Goal: Task Accomplishment & Management: Manage account settings

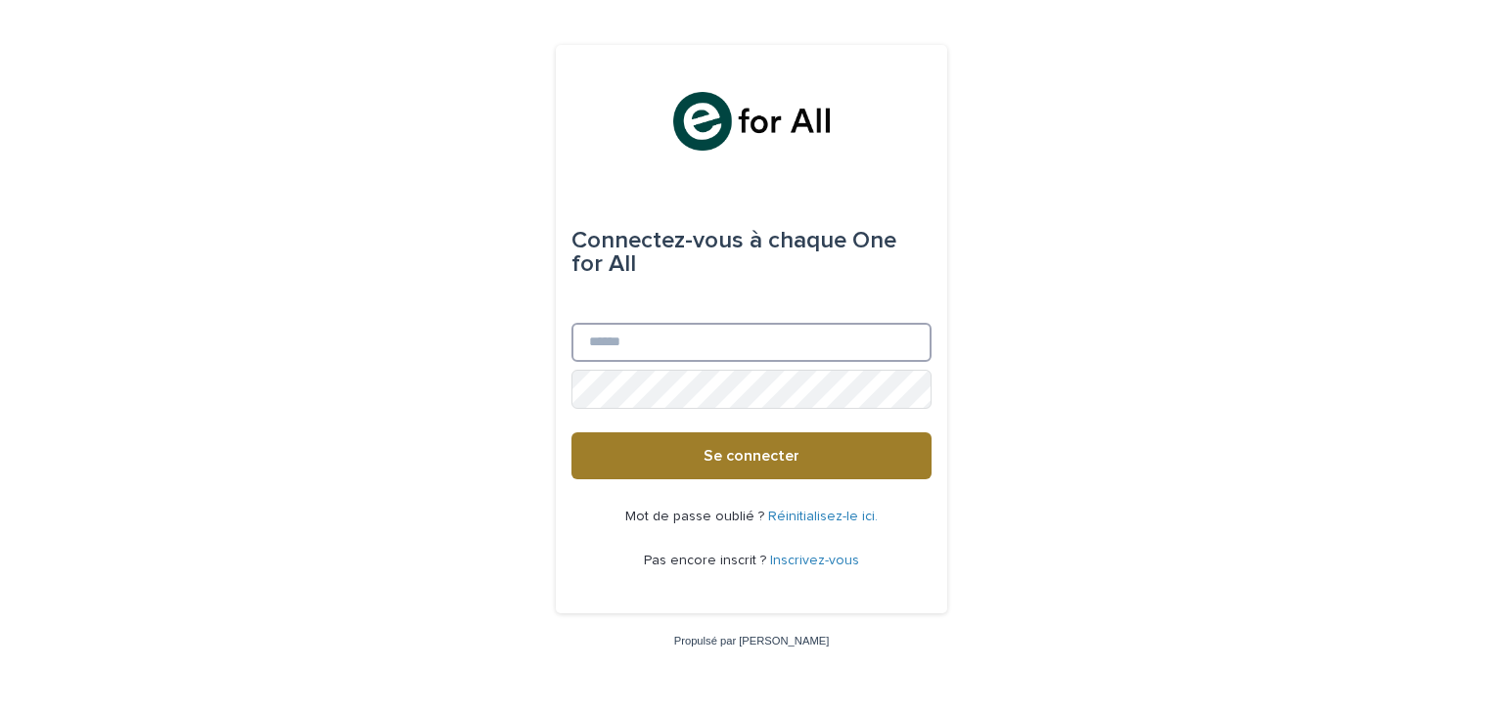
type input "**********"
click at [763, 442] on button "Se connecter" at bounding box center [751, 455] width 360 height 47
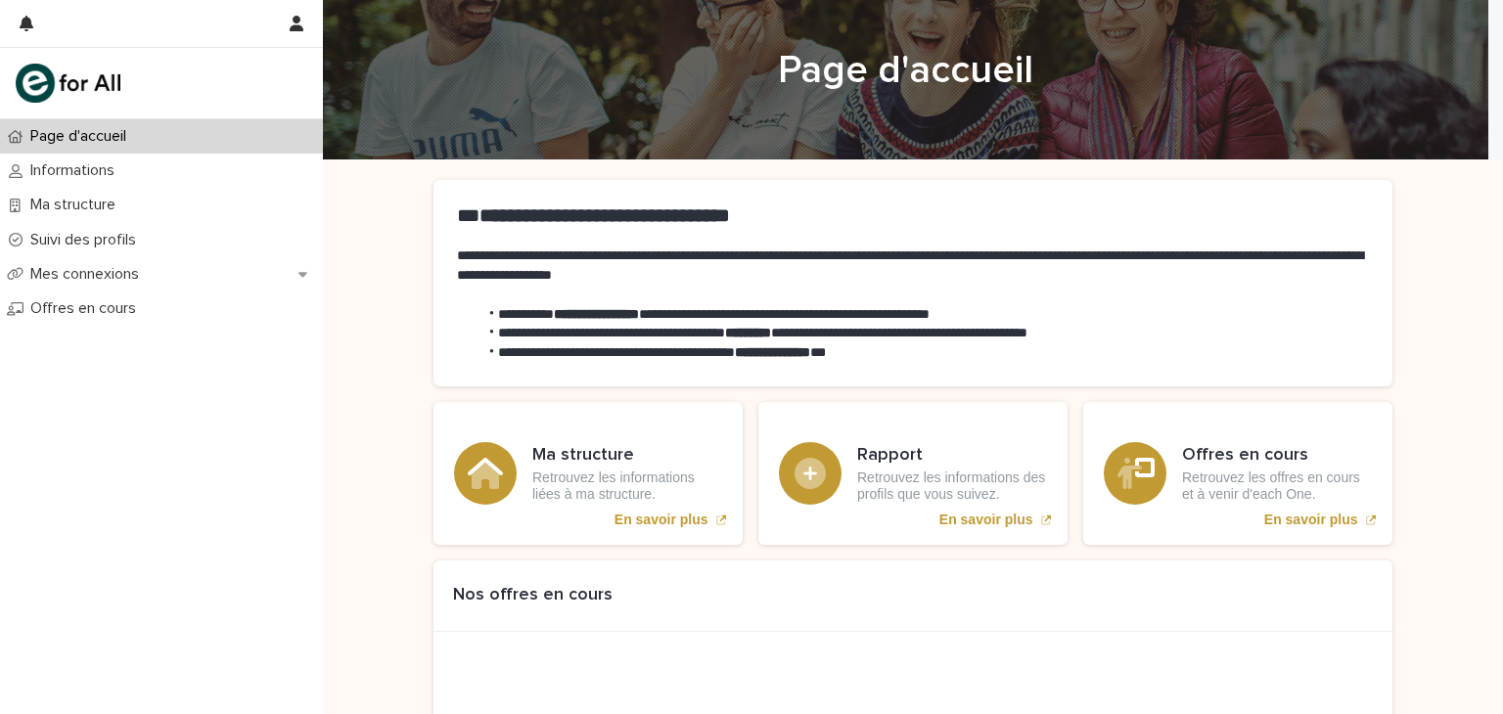
scroll to position [51, 0]
